Goal: Task Accomplishment & Management: Manage account settings

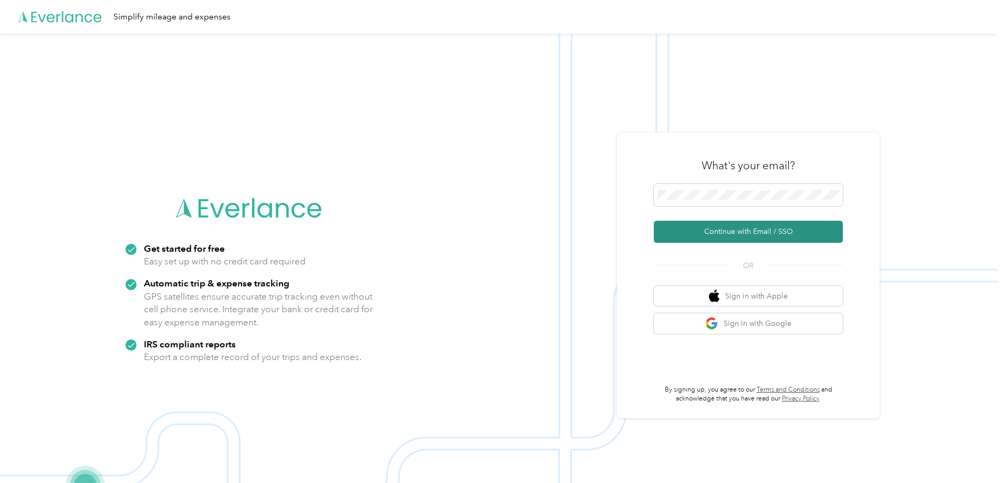
click at [730, 234] on button "Continue with Email / SSO" at bounding box center [748, 232] width 189 height 22
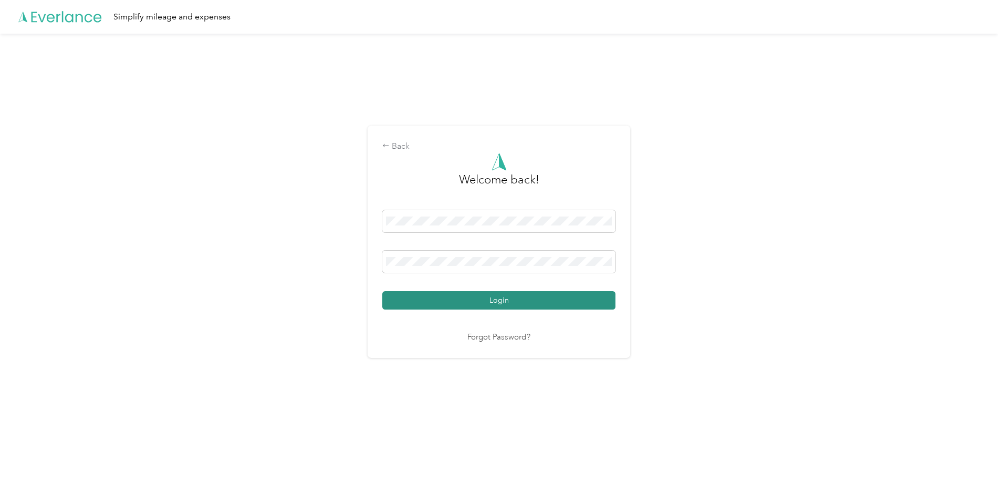
click at [462, 295] on button "Login" at bounding box center [498, 300] width 233 height 18
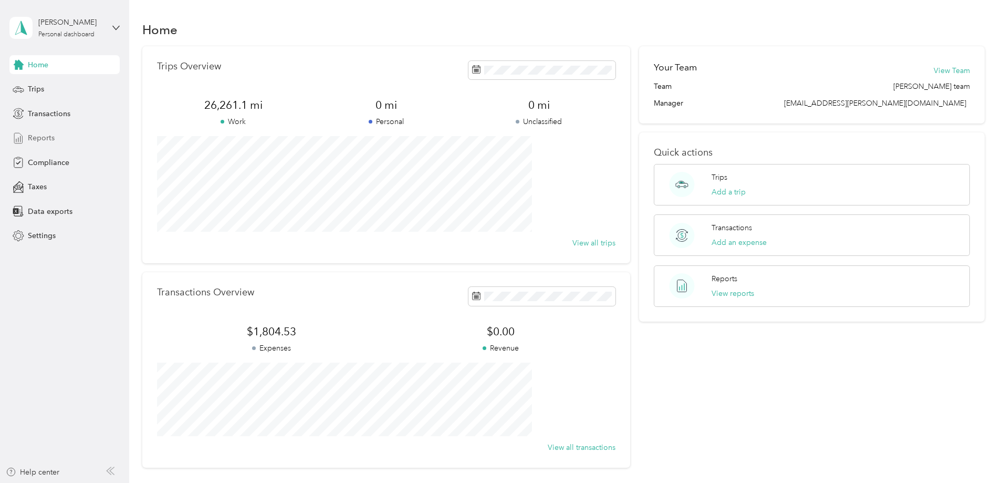
click at [51, 135] on span "Reports" at bounding box center [41, 137] width 27 height 11
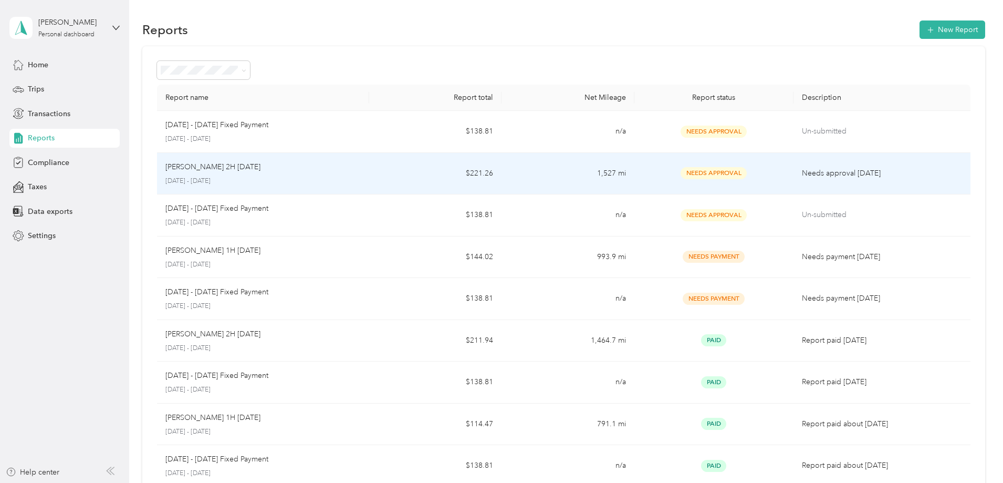
click at [260, 170] on p "[PERSON_NAME] 2H [DATE]" at bounding box center [212, 167] width 95 height 12
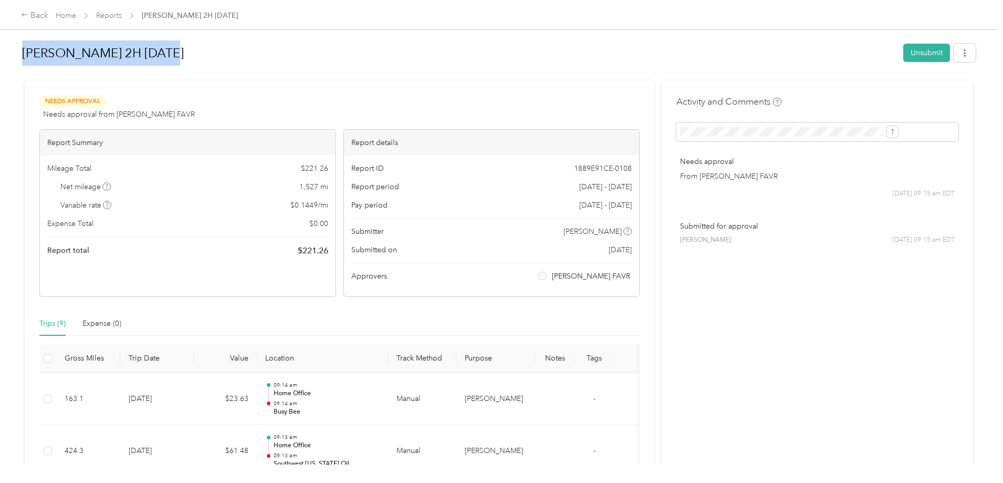
drag, startPoint x: 246, startPoint y: 54, endPoint x: 82, endPoint y: 53, distance: 163.8
click at [82, 53] on div "Back Home Reports [PERSON_NAME] 2H [DATE] [PERSON_NAME] 2H [DATE] Unsubmit Need…" at bounding box center [499, 241] width 998 height 483
copy h1 "[PERSON_NAME] 2H [DATE]"
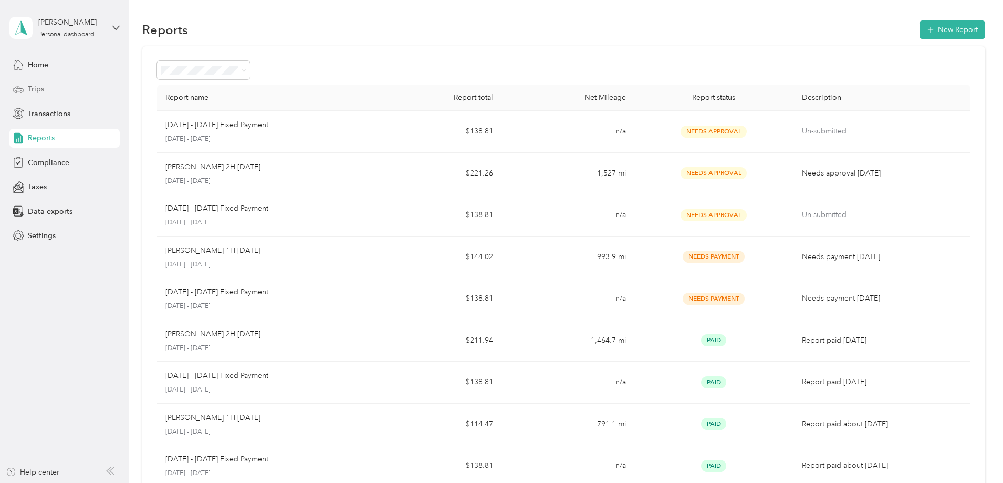
click at [37, 86] on span "Trips" at bounding box center [36, 88] width 16 height 11
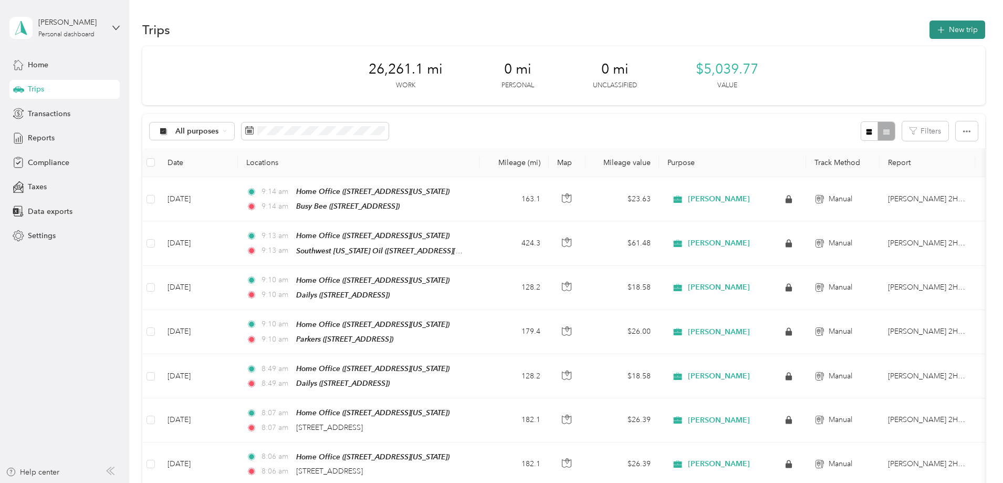
click at [929, 29] on button "New trip" at bounding box center [957, 29] width 56 height 18
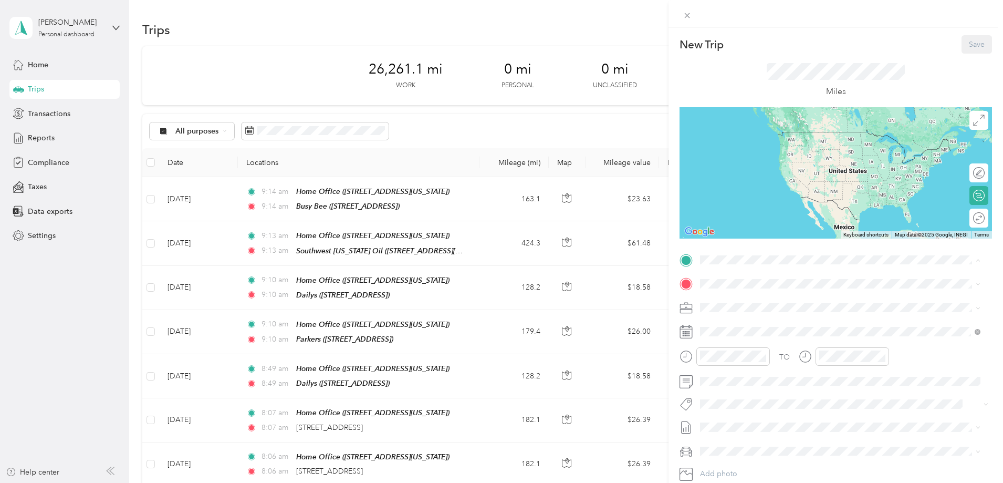
click at [736, 307] on div "Home Office [STREET_ADDRESS][US_STATE]" at bounding box center [772, 308] width 105 height 22
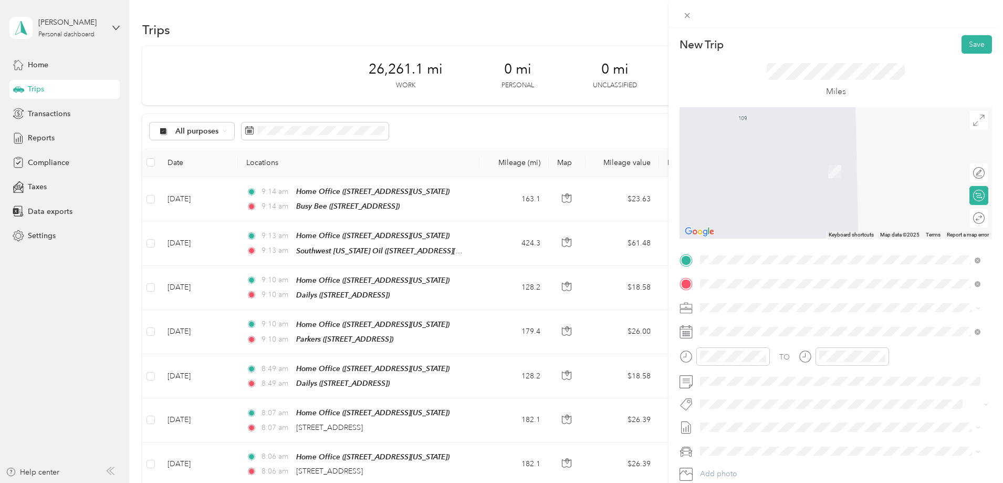
click at [767, 332] on span "[STREET_ADDRESS][US_STATE]" at bounding box center [772, 336] width 105 height 9
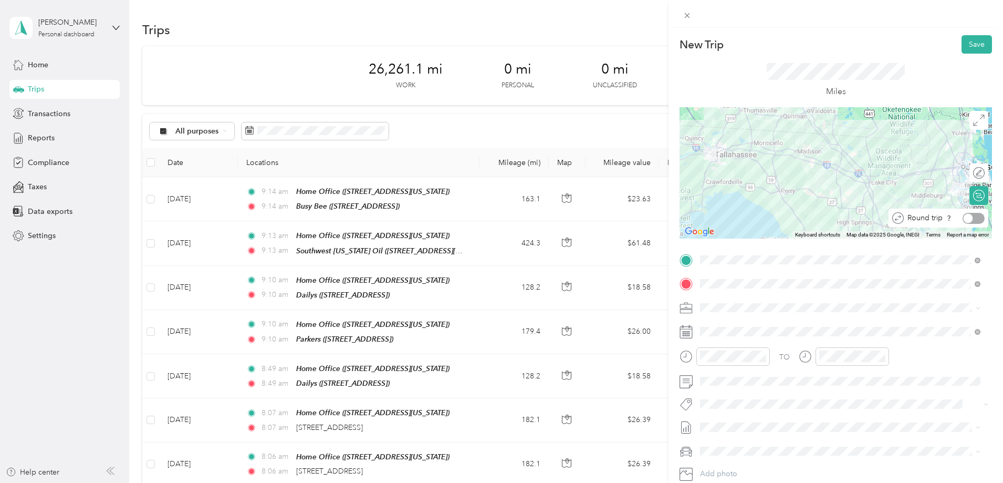
click at [971, 220] on div at bounding box center [973, 218] width 22 height 11
click at [967, 45] on button "Save" at bounding box center [976, 44] width 30 height 18
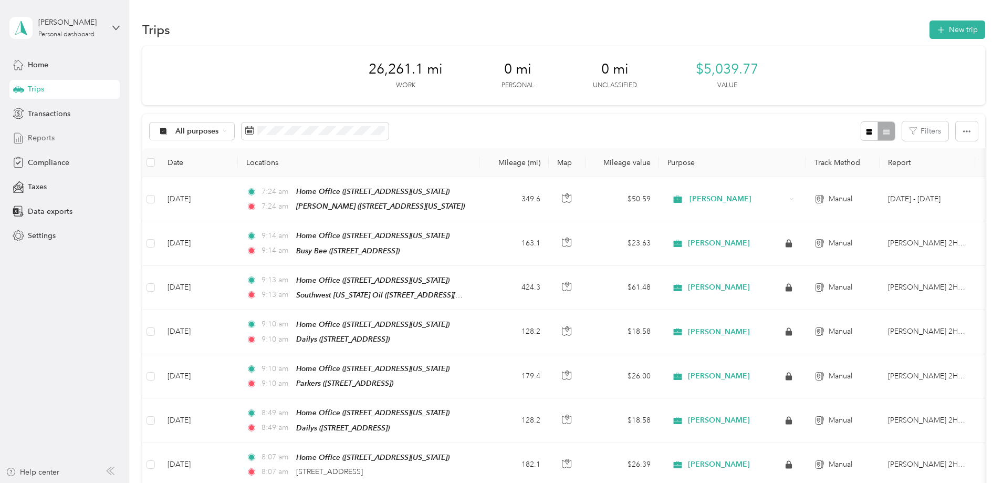
click at [42, 139] on span "Reports" at bounding box center [41, 137] width 27 height 11
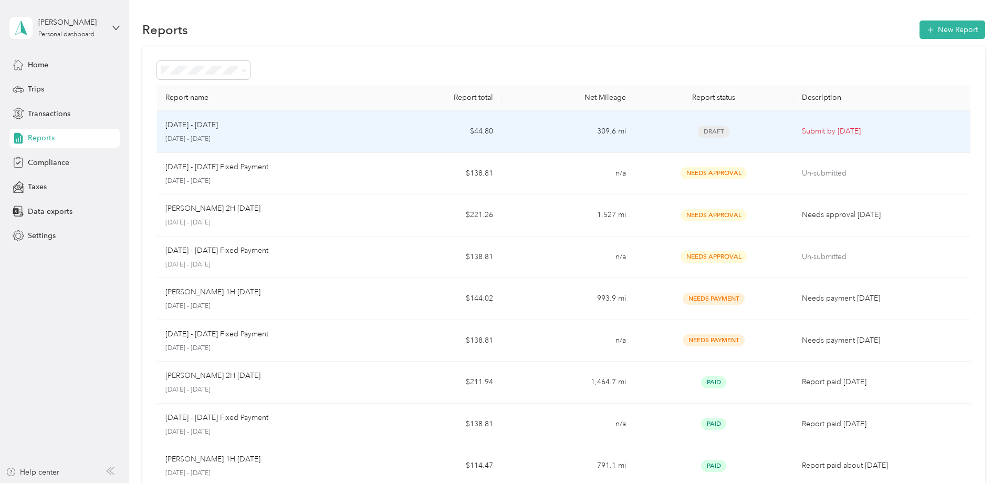
click at [275, 132] on div "[DATE] - [DATE] [DATE] - [DATE]" at bounding box center [262, 131] width 195 height 25
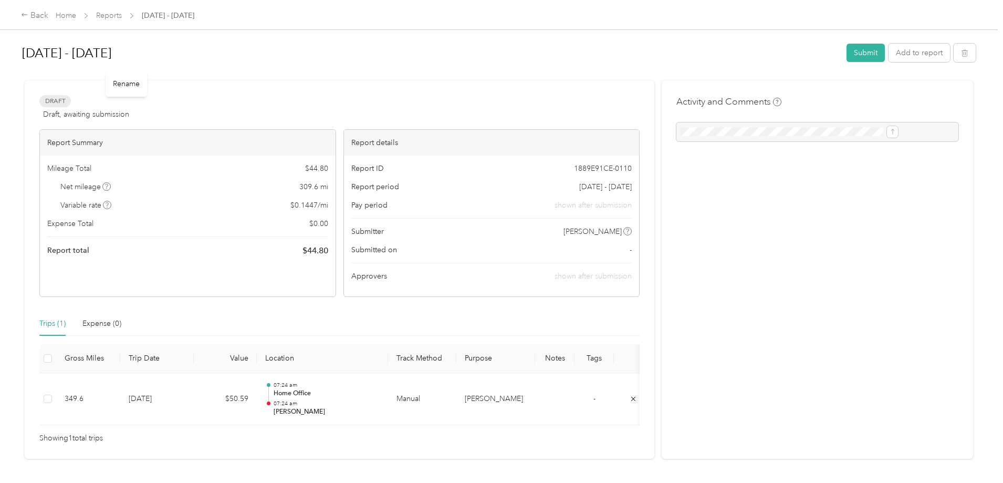
click at [119, 81] on div "Rename" at bounding box center [126, 84] width 41 height 26
drag, startPoint x: 106, startPoint y: 50, endPoint x: 206, endPoint y: 57, distance: 100.5
click at [206, 57] on h1 "[DATE] - [DATE]" at bounding box center [430, 52] width 817 height 25
click at [96, 50] on div "[DATE] - [DATE] Submit Add to report Draft Draft, awaiting submission View acti…" at bounding box center [499, 232] width 998 height 464
click at [122, 14] on link "Reports" at bounding box center [109, 15] width 26 height 9
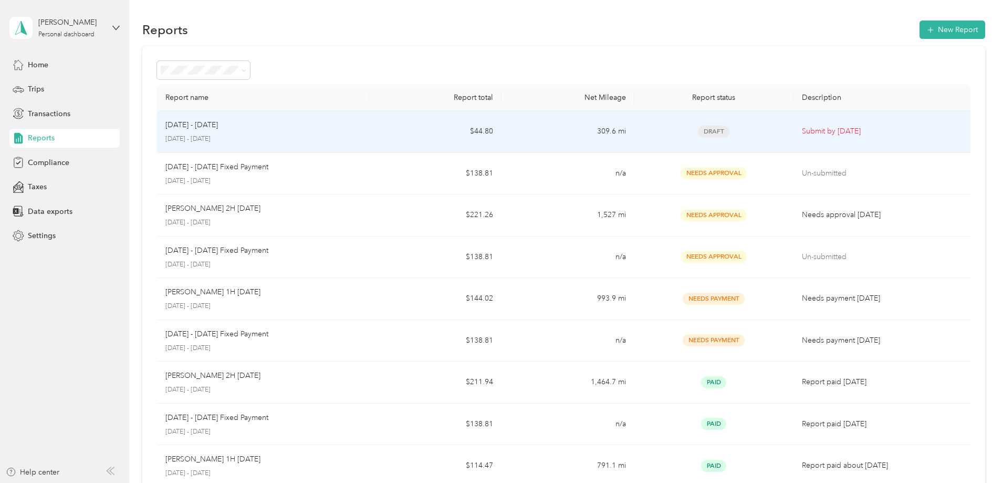
click at [218, 126] on p "[DATE] - [DATE]" at bounding box center [191, 125] width 53 height 12
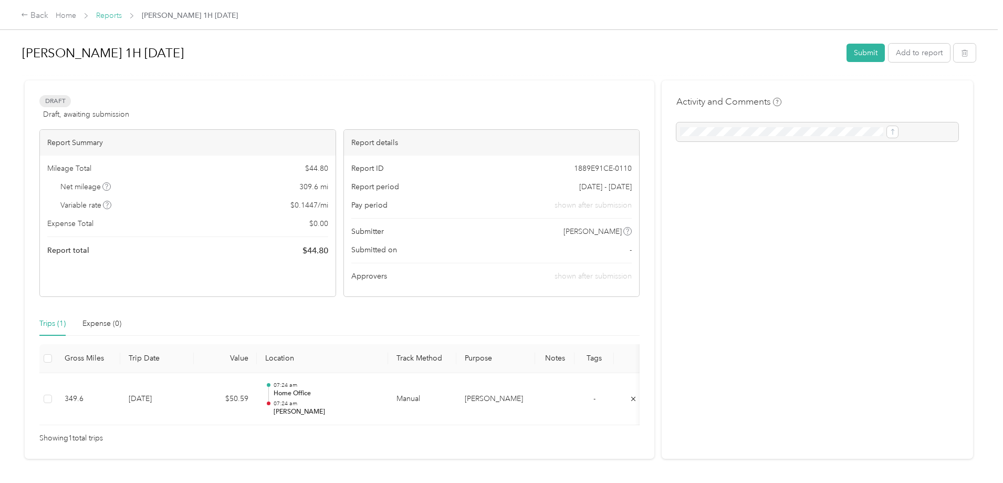
click at [122, 14] on link "Reports" at bounding box center [109, 15] width 26 height 9
